Goal: Transaction & Acquisition: Purchase product/service

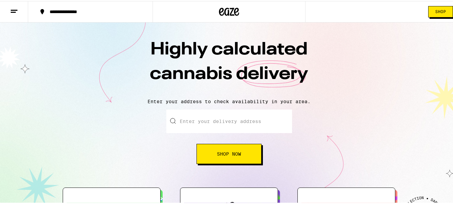
click at [223, 157] on button "Shop Now" at bounding box center [229, 153] width 65 height 20
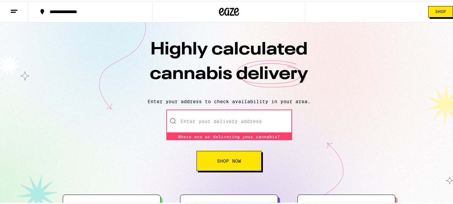
click at [69, 14] on button "**********" at bounding box center [90, 11] width 124 height 20
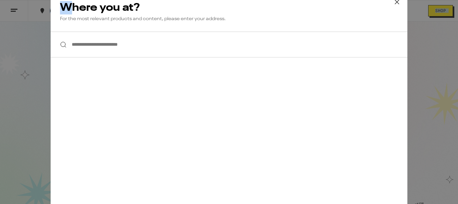
drag, startPoint x: 69, startPoint y: 14, endPoint x: 374, endPoint y: 0, distance: 305.0
click at [394, 4] on icon at bounding box center [397, 2] width 10 height 10
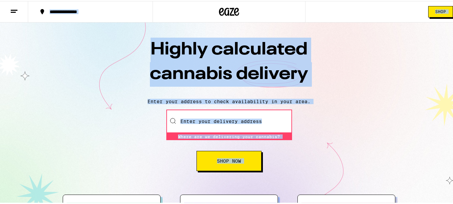
click at [151, 177] on div "Highly calculated cannabis delivery Enter your address to check availability in…" at bounding box center [229, 124] width 458 height 207
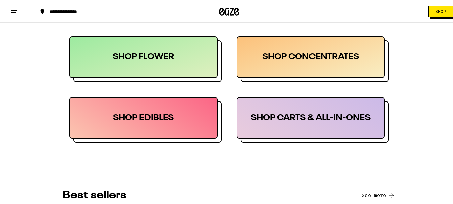
scroll to position [350, 0]
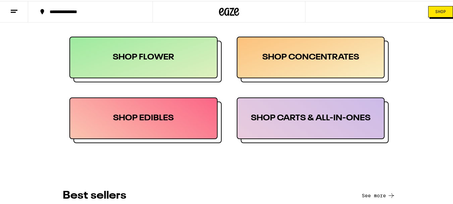
click at [152, 124] on div "SHOP EDIBLES" at bounding box center [143, 117] width 148 height 42
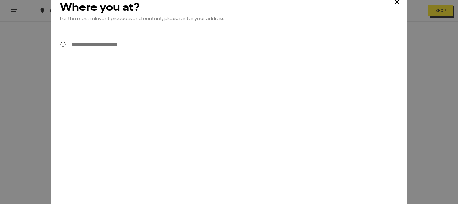
click at [144, 52] on input "**********" at bounding box center [229, 45] width 357 height 26
click at [394, 2] on icon at bounding box center [397, 2] width 10 height 10
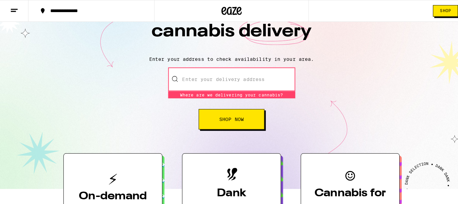
scroll to position [0, 0]
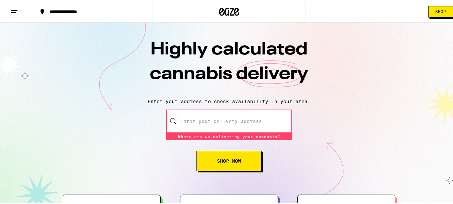
click at [14, 9] on line at bounding box center [14, 9] width 7 height 0
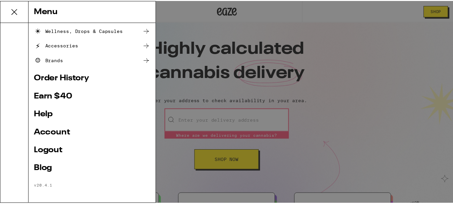
scroll to position [90, 0]
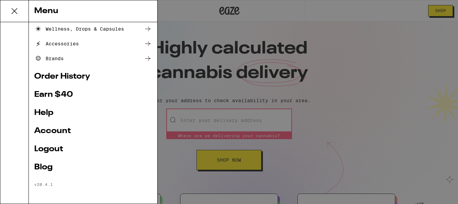
click at [56, 194] on div "Shop Buy It Again Sale Flower & Prerolls Edibles Concentrates Wellness, Drops &…" at bounding box center [93, 112] width 128 height 181
click at [58, 128] on link "Account" at bounding box center [93, 131] width 118 height 8
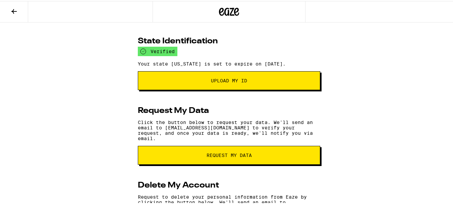
scroll to position [149, 0]
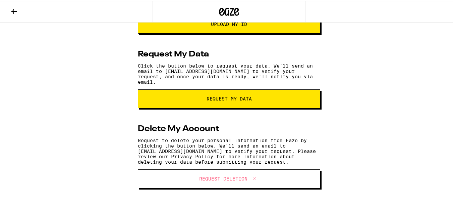
click at [16, 11] on icon at bounding box center [14, 10] width 8 height 8
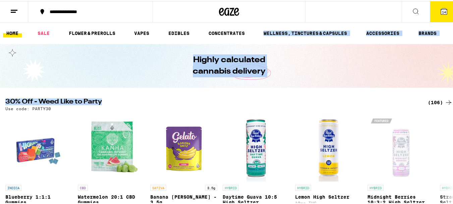
drag, startPoint x: 251, startPoint y: 22, endPoint x: 272, endPoint y: 119, distance: 99.0
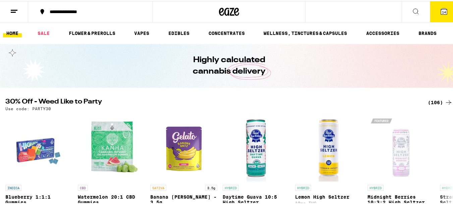
click at [442, 9] on span "14" at bounding box center [444, 11] width 4 height 4
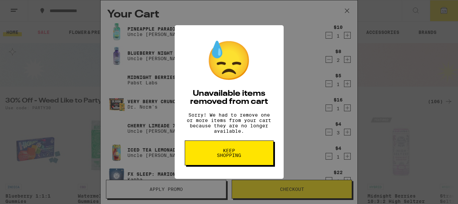
click at [222, 157] on span "Keep Shopping" at bounding box center [229, 152] width 35 height 9
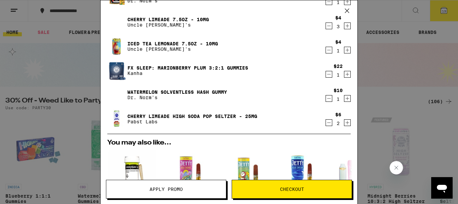
scroll to position [106, 0]
click at [326, 101] on icon "Decrement" at bounding box center [329, 98] width 6 height 8
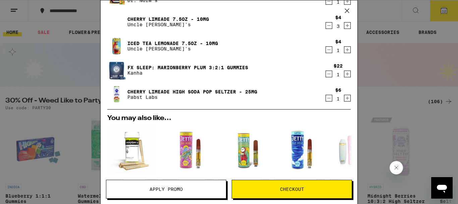
click at [326, 76] on icon "Decrement" at bounding box center [329, 74] width 6 height 8
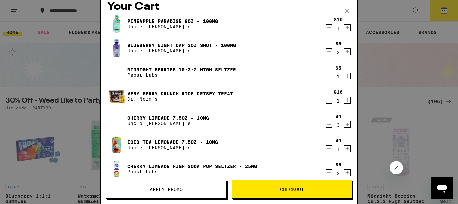
scroll to position [0, 0]
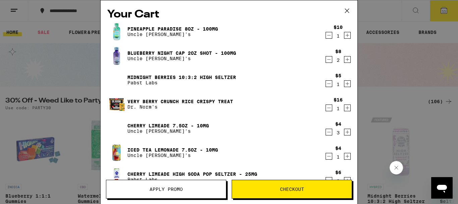
click at [348, 10] on icon at bounding box center [347, 11] width 10 height 10
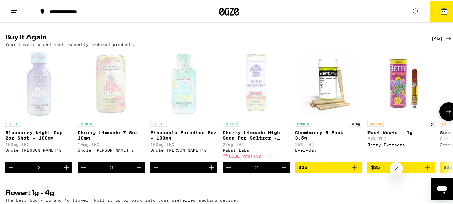
scroll to position [524, 0]
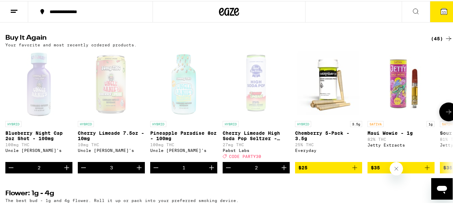
click at [445, 115] on icon at bounding box center [449, 111] width 8 height 8
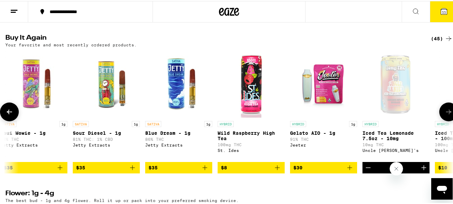
scroll to position [0, 369]
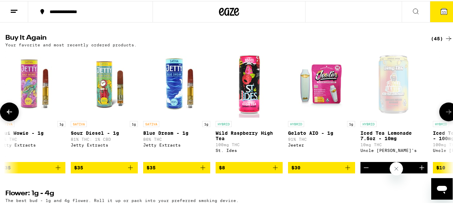
click at [445, 115] on icon at bounding box center [449, 111] width 8 height 8
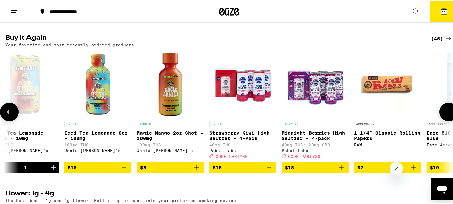
scroll to position [0, 739]
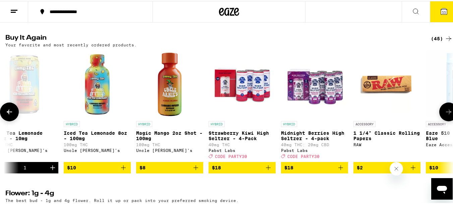
click at [445, 115] on icon at bounding box center [449, 111] width 8 height 8
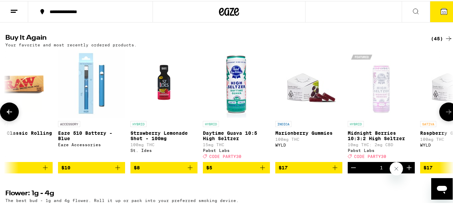
scroll to position [0, 1108]
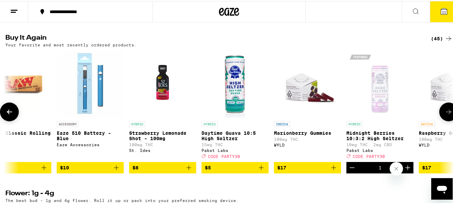
click at [445, 115] on icon at bounding box center [449, 111] width 8 height 8
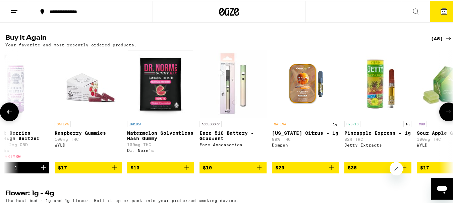
scroll to position [0, 1478]
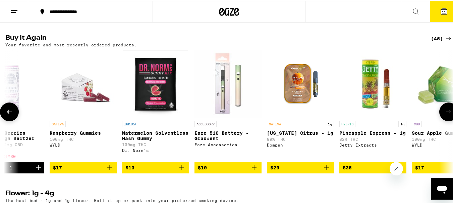
click at [445, 115] on icon at bounding box center [449, 111] width 8 height 8
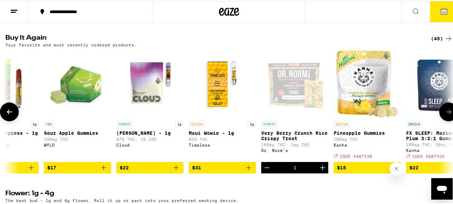
scroll to position [0, 1847]
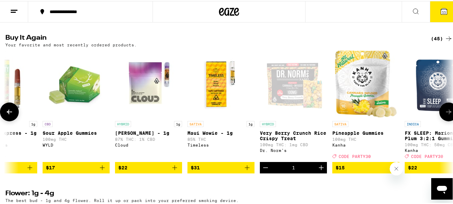
click at [445, 115] on icon at bounding box center [449, 111] width 8 height 8
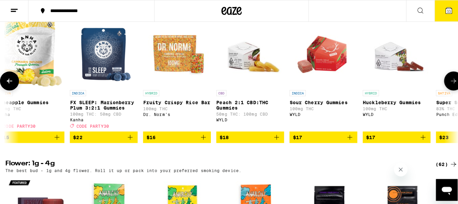
scroll to position [0, 2182]
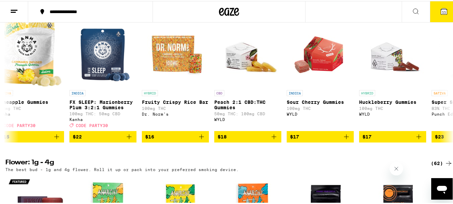
click at [442, 12] on span "11" at bounding box center [444, 11] width 4 height 4
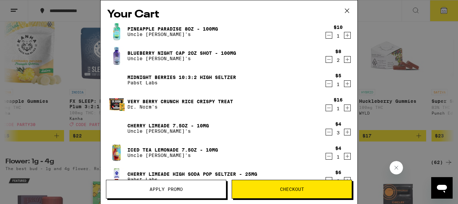
click at [161, 192] on button "Apply Promo" at bounding box center [166, 188] width 120 height 19
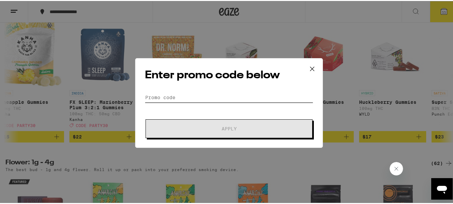
click at [198, 91] on input "Promo Code" at bounding box center [229, 96] width 168 height 10
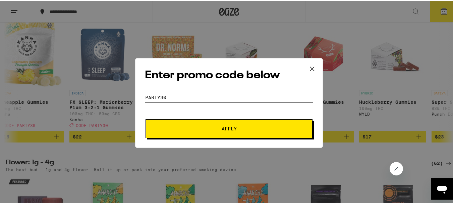
type input "party30"
click at [216, 126] on span "Apply" at bounding box center [229, 127] width 121 height 5
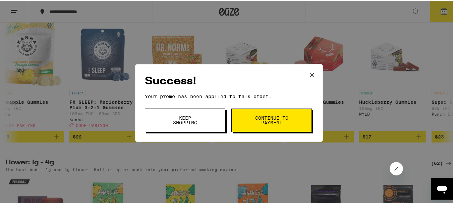
click at [216, 126] on button "Keep Shopping" at bounding box center [185, 118] width 81 height 23
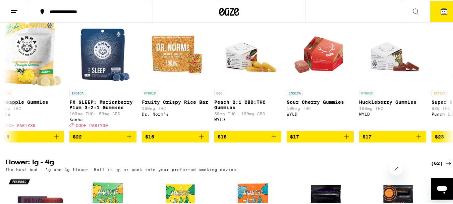
click at [442, 11] on span "11" at bounding box center [444, 11] width 4 height 4
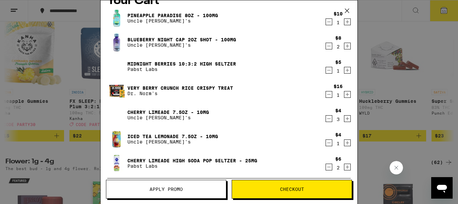
scroll to position [14, 0]
click at [345, 144] on icon "Increment" at bounding box center [348, 142] width 6 height 8
click at [326, 120] on icon "Decrement" at bounding box center [329, 118] width 6 height 8
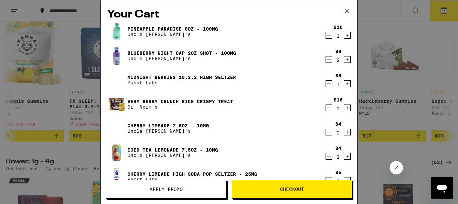
click at [326, 62] on icon "Decrement" at bounding box center [329, 59] width 6 height 8
click at [326, 37] on icon "Decrement" at bounding box center [329, 35] width 6 height 8
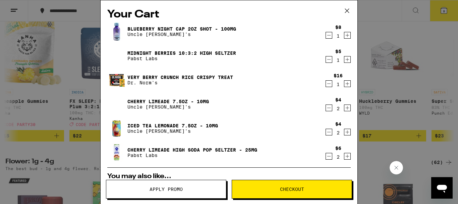
click at [347, 10] on icon at bounding box center [347, 11] width 10 height 10
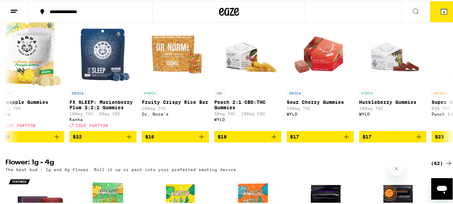
click at [443, 10] on span "9" at bounding box center [444, 11] width 2 height 4
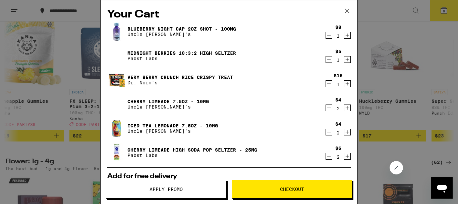
click at [327, 84] on icon "Decrement" at bounding box center [329, 84] width 4 height 0
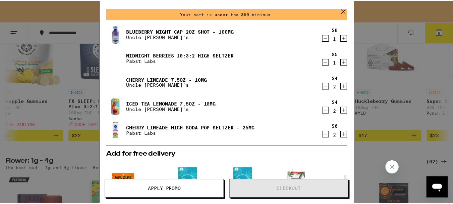
scroll to position [21, 0]
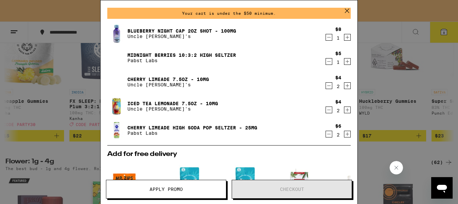
click at [346, 12] on icon at bounding box center [347, 11] width 10 height 10
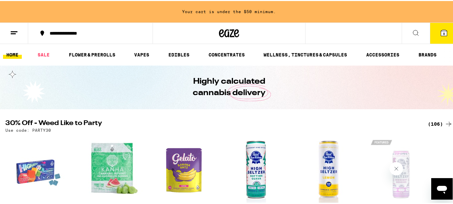
click at [431, 123] on div "Your Cart Your cart is under the $50 minimum. Blueberry Night Cap 2oz Shot - 10…" at bounding box center [229, 102] width 458 height 204
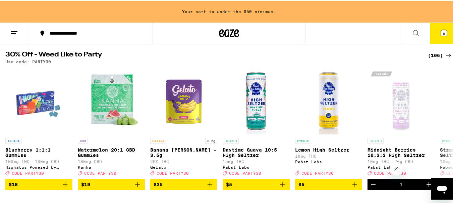
scroll to position [69, 0]
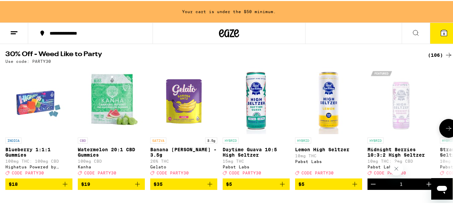
click at [445, 131] on icon at bounding box center [449, 127] width 8 height 8
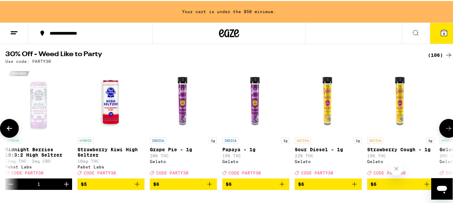
scroll to position [0, 369]
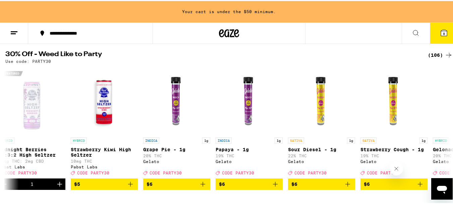
click at [430, 52] on div "(106)" at bounding box center [440, 54] width 25 height 8
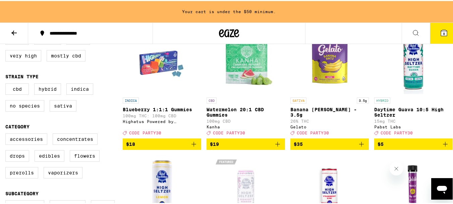
scroll to position [97, 0]
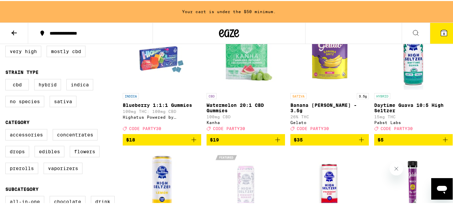
click at [443, 143] on icon "Add to bag" at bounding box center [446, 139] width 8 height 8
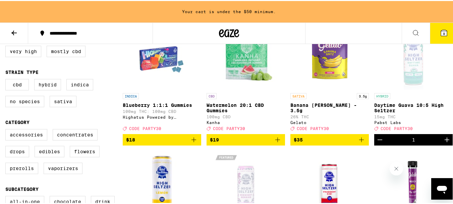
click at [443, 143] on icon "Increment" at bounding box center [447, 139] width 8 height 8
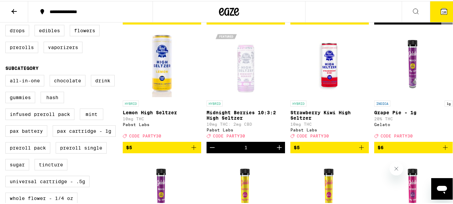
scroll to position [196, 0]
click at [277, 149] on icon "Increment" at bounding box center [279, 146] width 5 height 5
click at [211, 150] on icon "Decrement" at bounding box center [212, 146] width 8 height 8
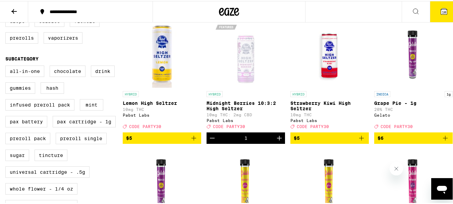
scroll to position [206, 0]
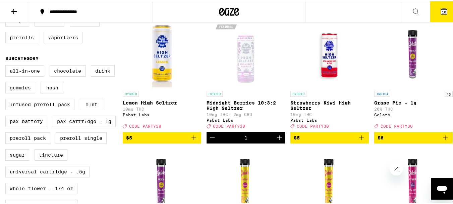
click at [212, 141] on icon "Decrement" at bounding box center [212, 137] width 8 height 8
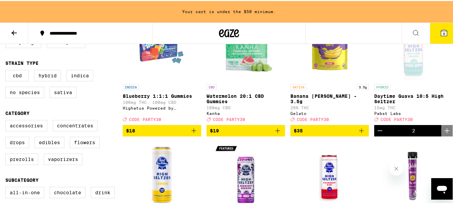
scroll to position [106, 0]
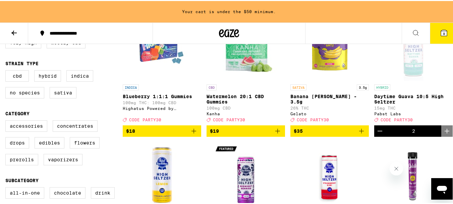
click at [376, 133] on icon "Decrement" at bounding box center [380, 130] width 8 height 8
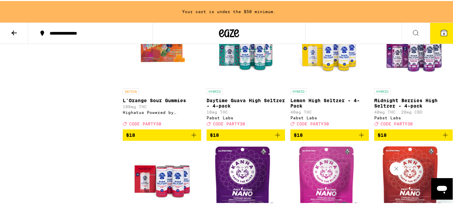
scroll to position [1007, 0]
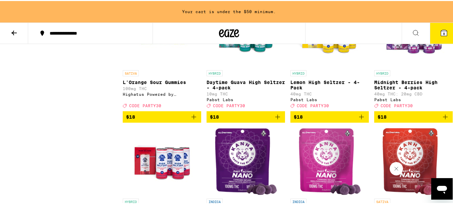
click at [275, 118] on icon "Add to bag" at bounding box center [277, 115] width 5 height 5
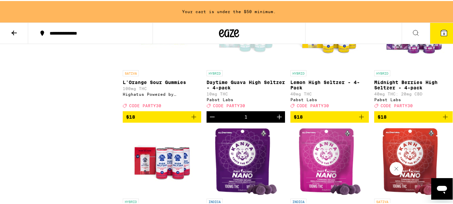
scroll to position [985, 0]
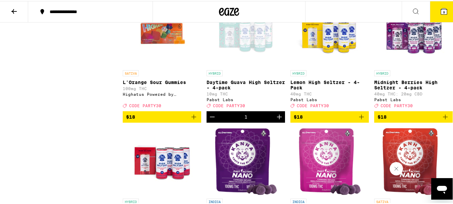
click at [442, 120] on icon "Add to bag" at bounding box center [446, 116] width 8 height 8
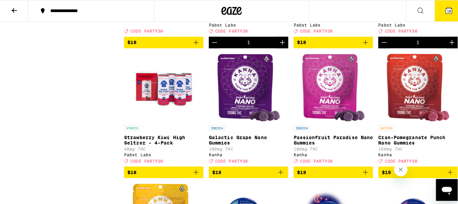
scroll to position [1059, 0]
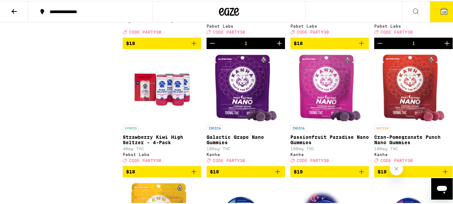
click at [132, 144] on p "Strawberry Kiwi High Seltzer - 4-Pack" at bounding box center [162, 138] width 79 height 11
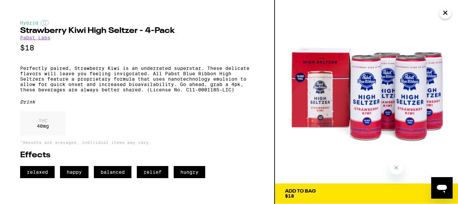
click at [442, 14] on icon "Close" at bounding box center [446, 13] width 8 height 10
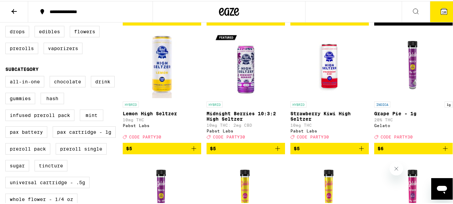
scroll to position [194, 0]
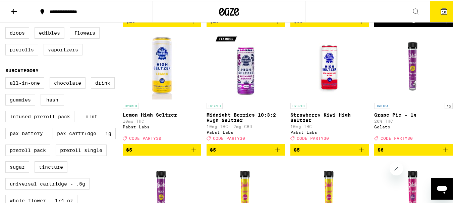
click at [358, 153] on icon "Add to bag" at bounding box center [362, 149] width 8 height 8
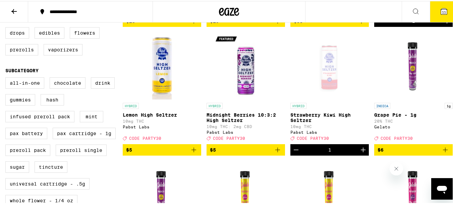
click at [359, 153] on icon "Increment" at bounding box center [363, 149] width 8 height 8
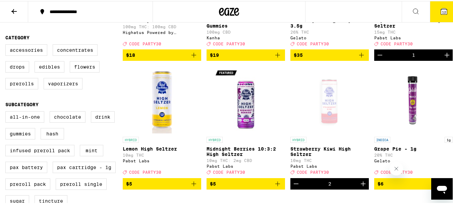
scroll to position [160, 0]
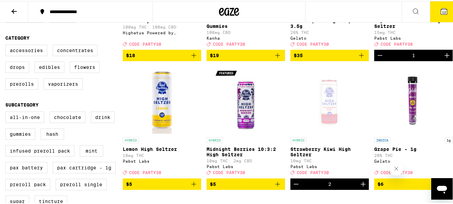
click at [379, 58] on icon "Decrement" at bounding box center [380, 54] width 8 height 8
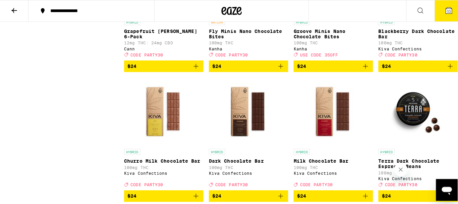
scroll to position [1934, 0]
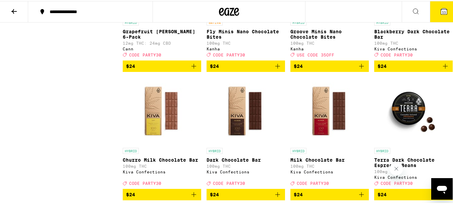
click at [179, 39] on p "Grapefruit [PERSON_NAME] 6-Pack" at bounding box center [162, 33] width 79 height 11
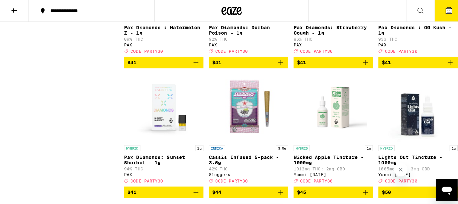
scroll to position [2935, 0]
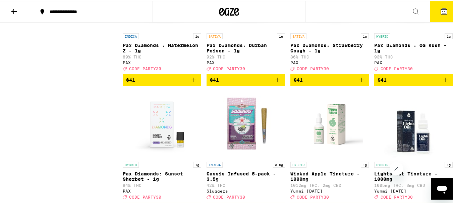
click at [442, 11] on span "11" at bounding box center [444, 11] width 4 height 4
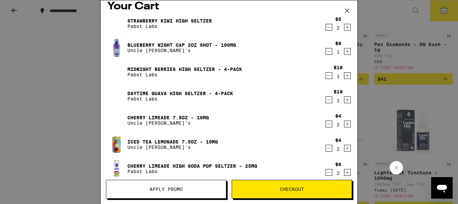
scroll to position [1, 0]
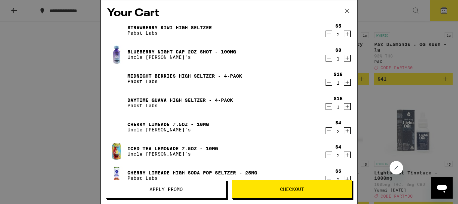
click at [326, 133] on icon "Decrement" at bounding box center [329, 130] width 6 height 8
click at [326, 153] on icon "Decrement" at bounding box center [329, 155] width 6 height 8
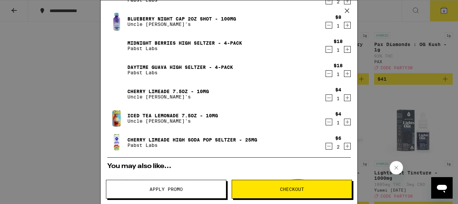
scroll to position [29, 0]
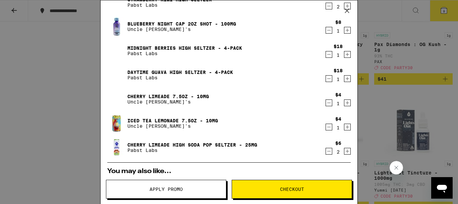
click at [326, 153] on icon "Decrement" at bounding box center [329, 151] width 6 height 8
click at [345, 103] on icon "Increment" at bounding box center [348, 103] width 6 height 8
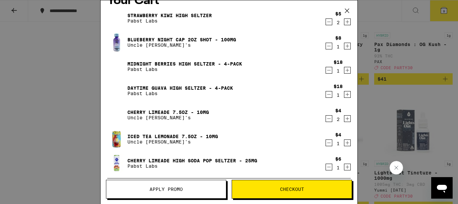
scroll to position [14, 0]
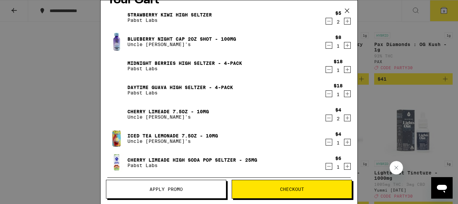
click at [326, 117] on icon "Decrement" at bounding box center [329, 118] width 6 height 8
click at [345, 119] on icon "Increment" at bounding box center [348, 118] width 6 height 8
click at [346, 143] on icon "Increment" at bounding box center [348, 142] width 4 height 4
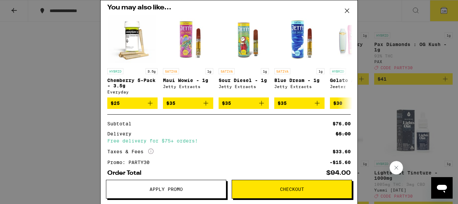
scroll to position [193, 0]
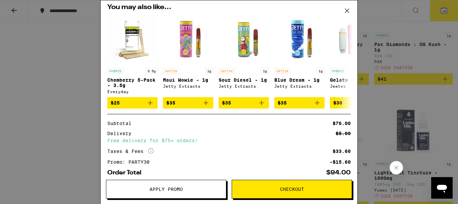
click at [289, 122] on div "Subtotal $76.00 Delivery $5.00 Free delivery for $75+ orders! Taxes & Fees More…" at bounding box center [229, 145] width 244 height 62
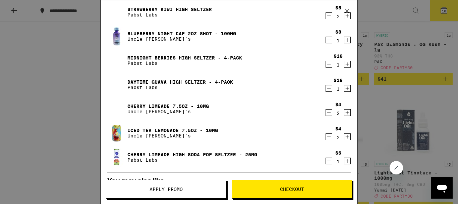
scroll to position [19, 0]
